Goal: Obtain resource: Obtain resource

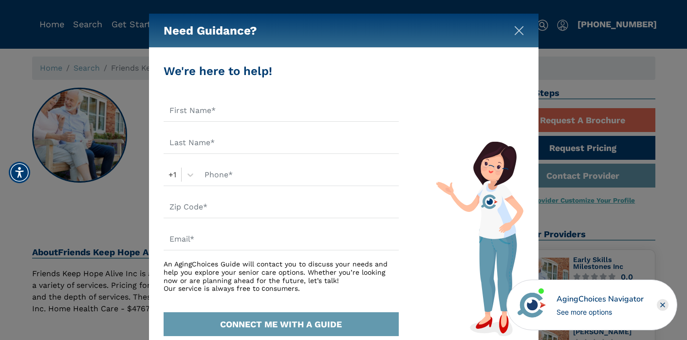
click at [520, 29] on img "Close" at bounding box center [519, 31] width 10 height 10
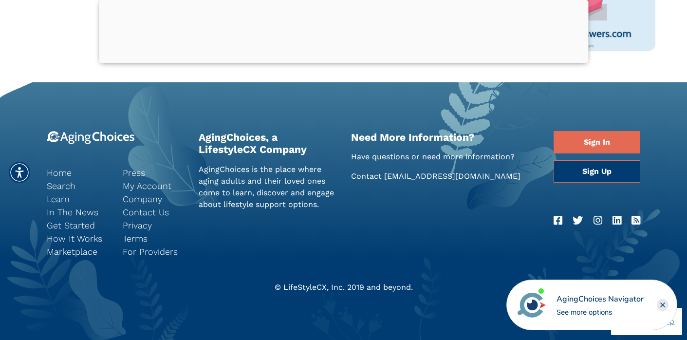
scroll to position [901, 0]
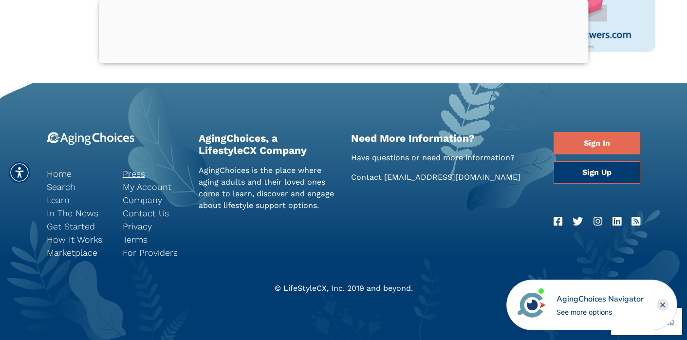
click at [129, 170] on link "Press" at bounding box center [153, 173] width 61 height 13
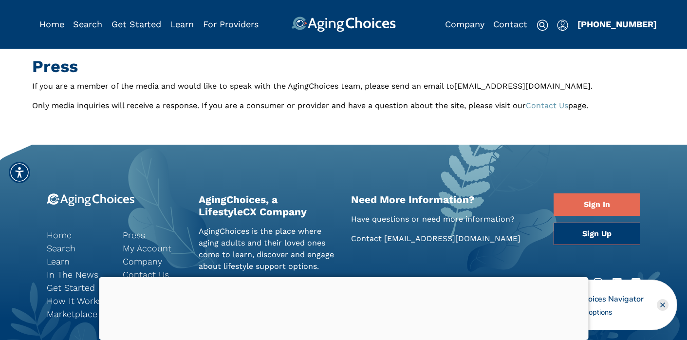
click at [56, 26] on link "Home" at bounding box center [51, 24] width 25 height 10
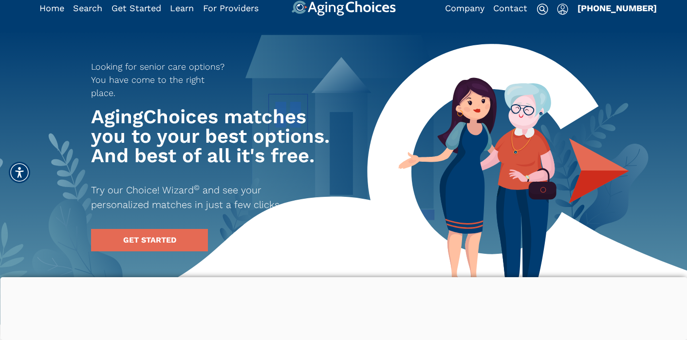
scroll to position [17, 0]
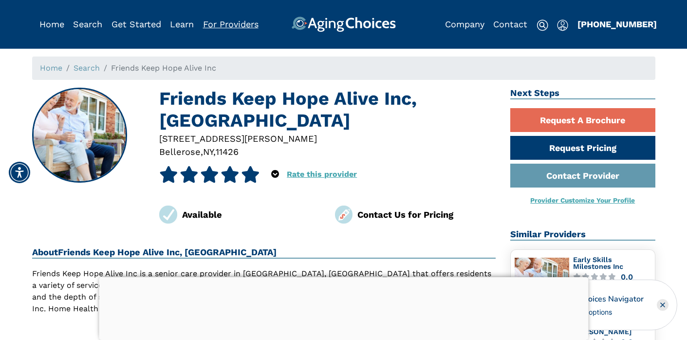
click at [233, 24] on link "For Providers" at bounding box center [231, 24] width 56 height 10
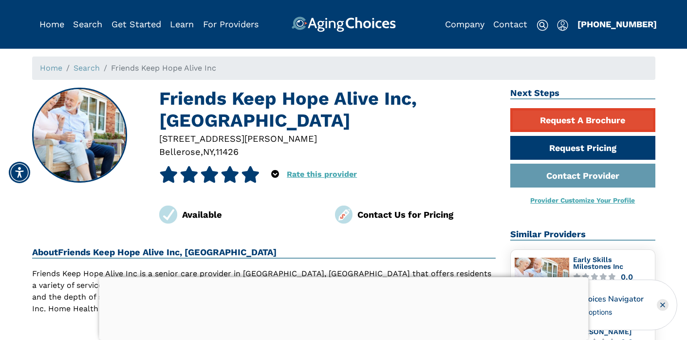
click at [594, 113] on link "Request A Brochure" at bounding box center [582, 120] width 145 height 24
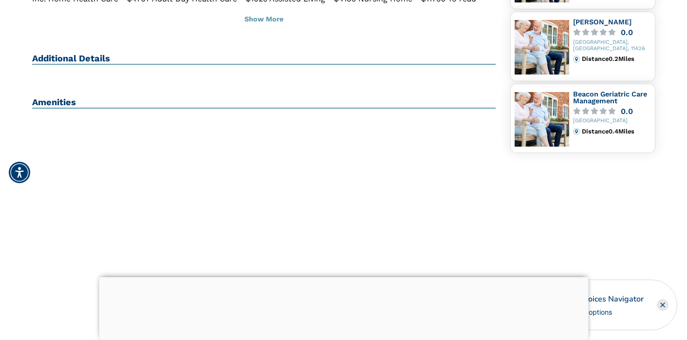
scroll to position [310, 0]
click at [662, 307] on rect "Close" at bounding box center [663, 305] width 12 height 12
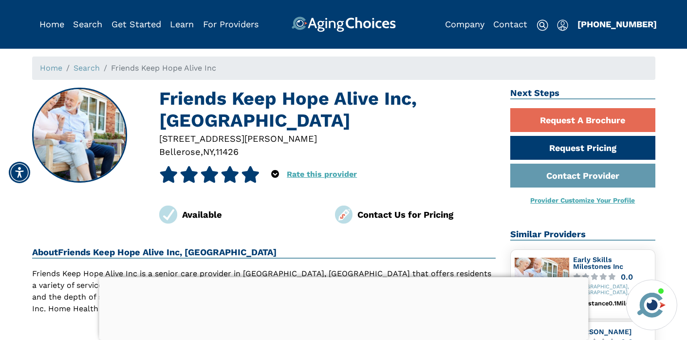
scroll to position [0, 0]
click at [348, 277] on div at bounding box center [343, 277] width 489 height 0
